Goal: Task Accomplishment & Management: Manage account settings

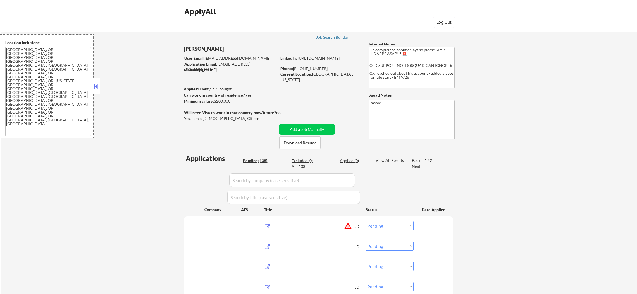
select select ""pending""
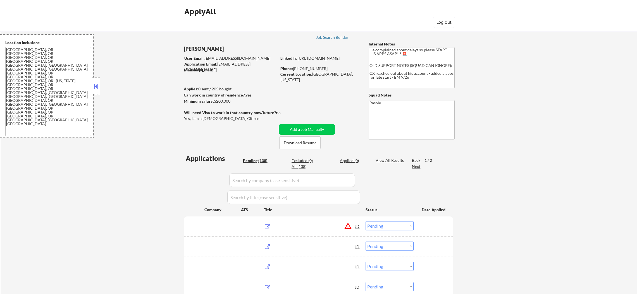
select select ""pending""
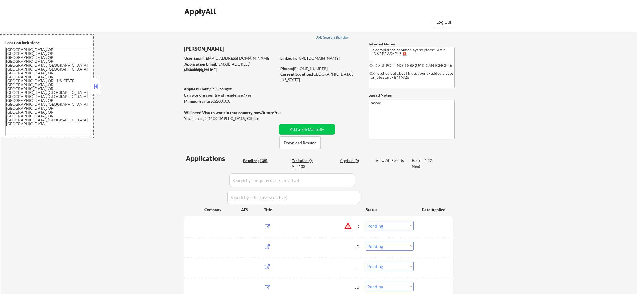
select select ""pending""
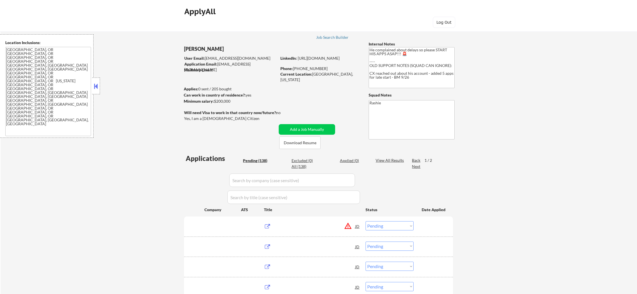
select select ""pending""
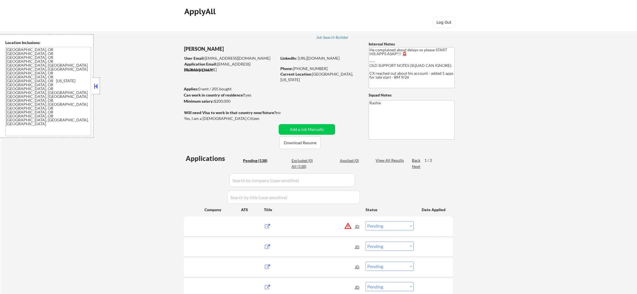
select select ""pending""
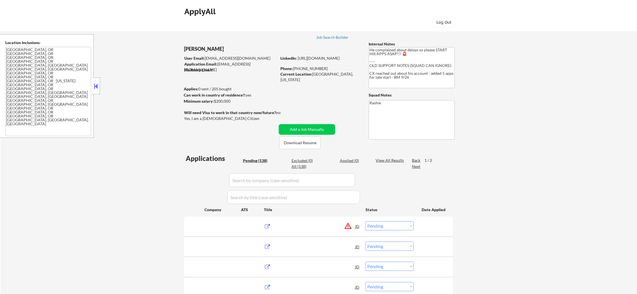
select select ""pending""
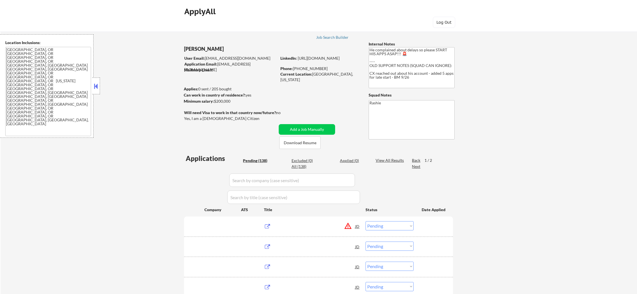
select select ""pending""
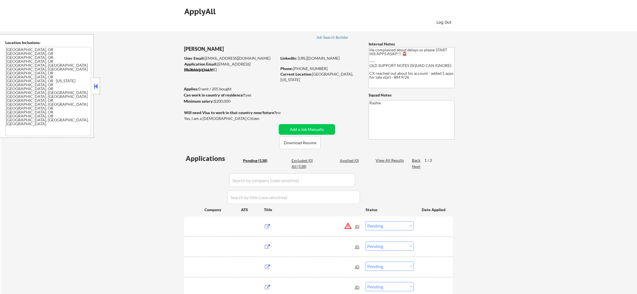
select select ""pending""
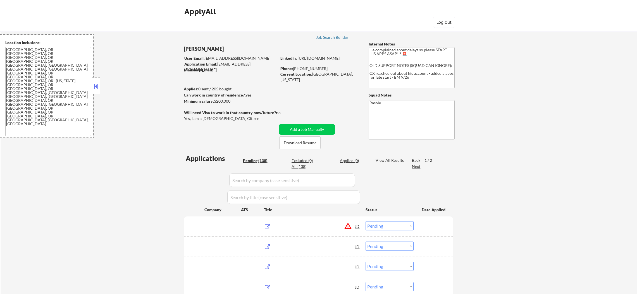
select select ""pending""
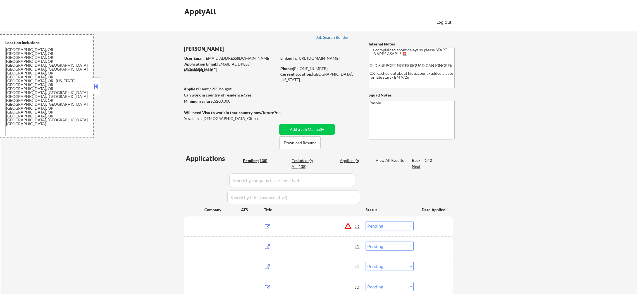
select select ""pending""
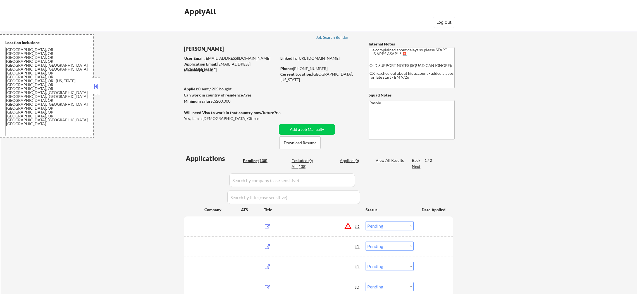
select select ""pending""
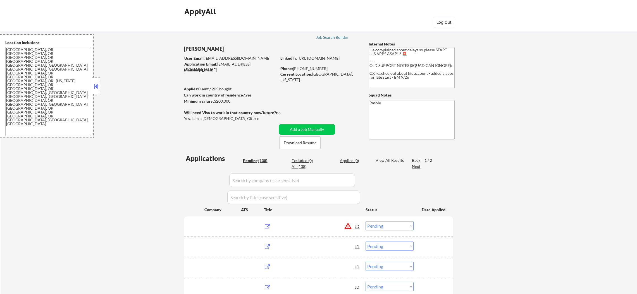
select select ""pending""
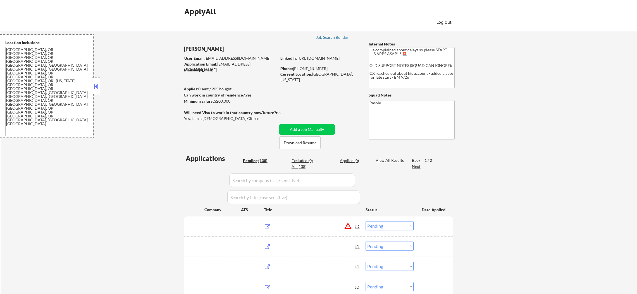
select select ""pending""
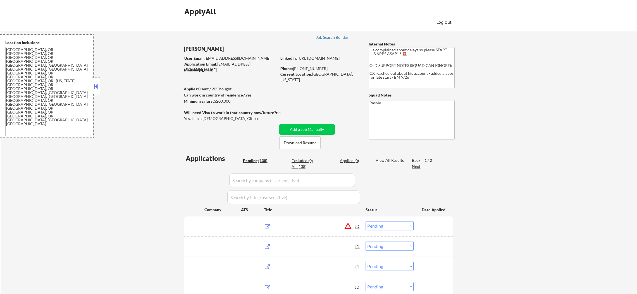
select select ""pending""
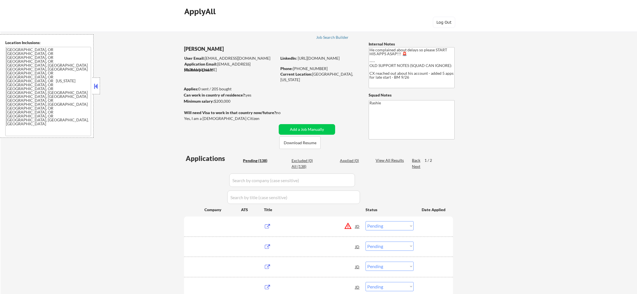
select select ""pending""
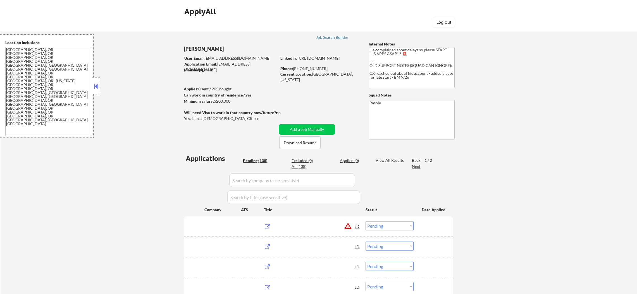
select select ""pending""
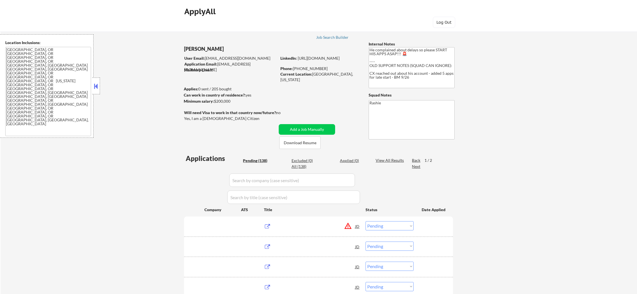
select select ""pending""
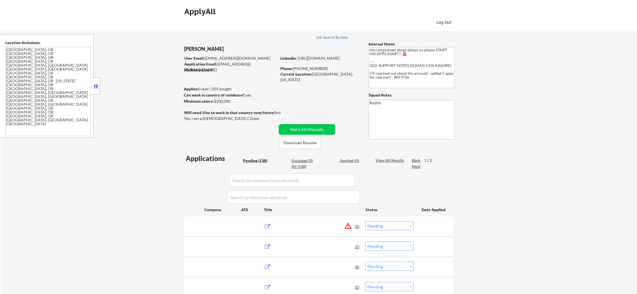
select select ""pending""
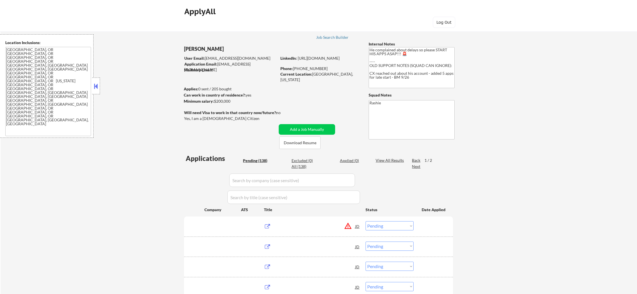
select select ""pending""
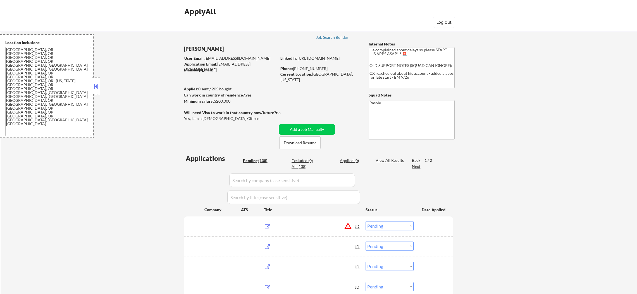
select select ""pending""
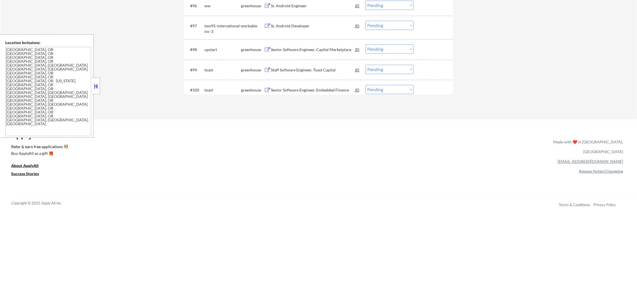
scroll to position [2199, 0]
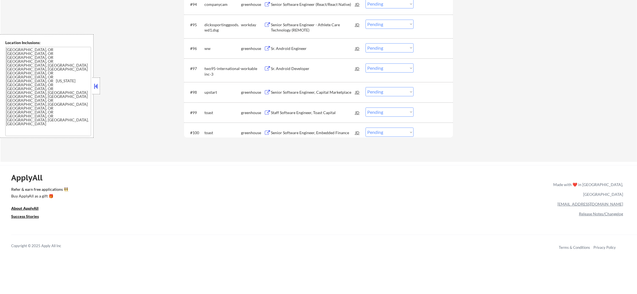
click at [25, 59] on textarea "[GEOGRAPHIC_DATA], OR [GEOGRAPHIC_DATA], OR [GEOGRAPHIC_DATA], OR [GEOGRAPHIC_D…" at bounding box center [48, 91] width 86 height 89
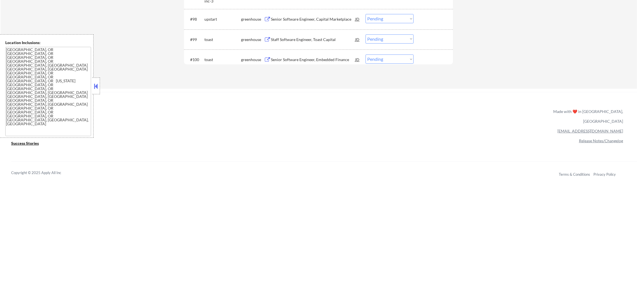
scroll to position [2285, 0]
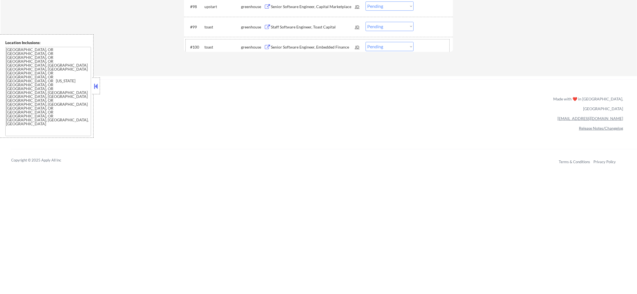
click at [307, 40] on div "#100 toast greenhouse Senior Software Engineer, Embedded Finance JD Choose an o…" at bounding box center [318, 46] width 264 height 15
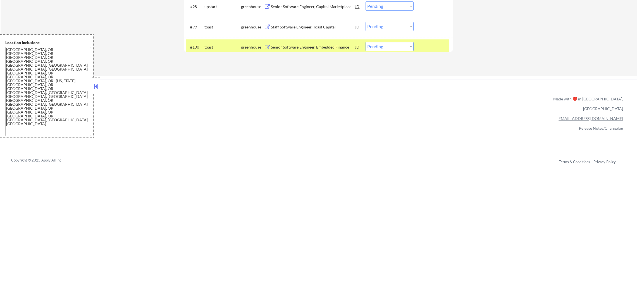
click at [316, 40] on div "#100 toast greenhouse Senior Software Engineer, Embedded Finance JD Choose an o…" at bounding box center [318, 46] width 264 height 15
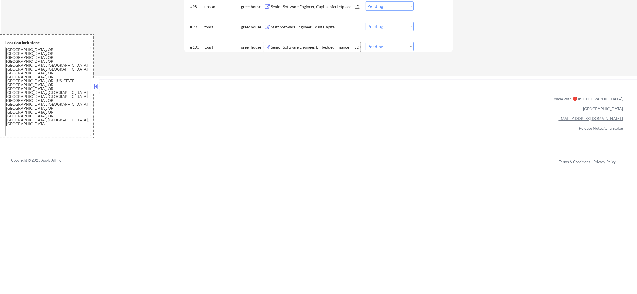
click at [311, 43] on div "Senior Software Engineer, Embedded Finance" at bounding box center [313, 47] width 84 height 10
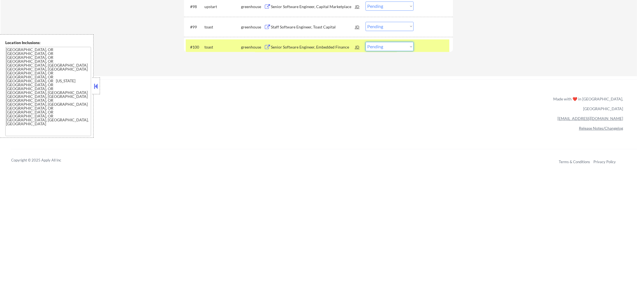
click at [381, 43] on select "Choose an option... Pending Applied Excluded (Questions) Excluded (Expired) Exc…" at bounding box center [390, 46] width 48 height 9
click at [366, 42] on select "Choose an option... Pending Applied Excluded (Questions) Excluded (Expired) Exc…" at bounding box center [390, 46] width 48 height 9
click at [213, 45] on div "toast" at bounding box center [222, 47] width 37 height 6
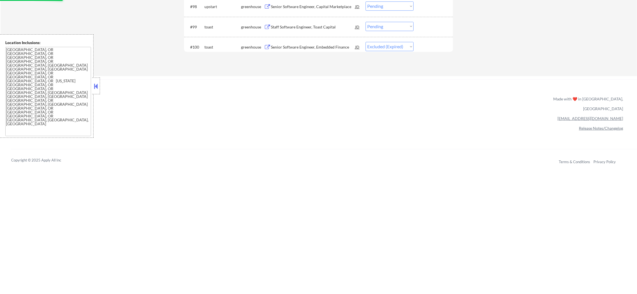
select select ""pending""
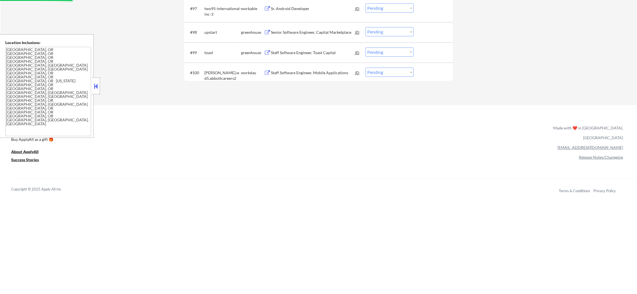
scroll to position [2257, 0]
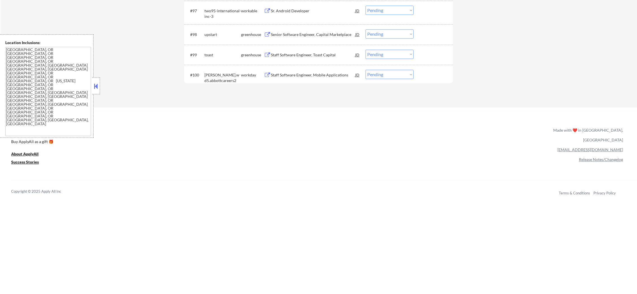
click at [307, 52] on div "Staff Software Engineer, Toast Capital" at bounding box center [313, 55] width 84 height 10
